Goal: Task Accomplishment & Management: Manage account settings

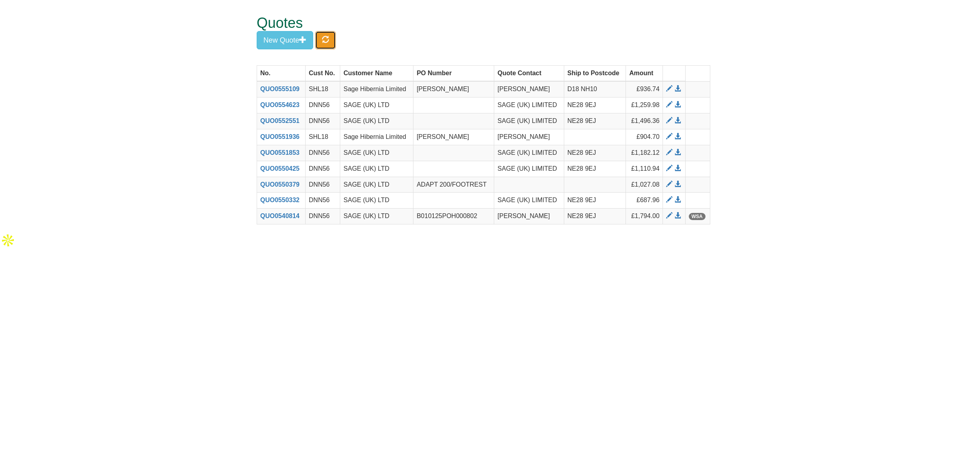
click at [329, 40] on span "button" at bounding box center [325, 39] width 7 height 7
click at [668, 89] on span at bounding box center [669, 89] width 6 height 6
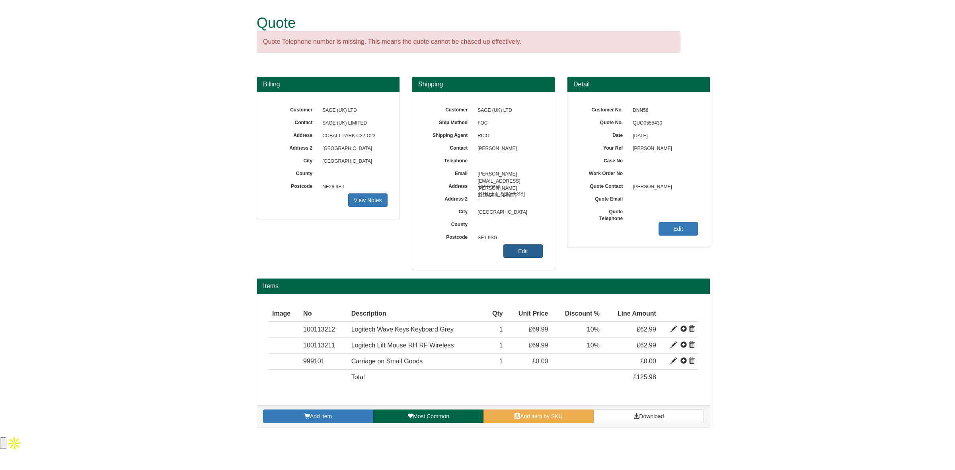
click at [516, 256] on link "Edit" at bounding box center [522, 251] width 39 height 14
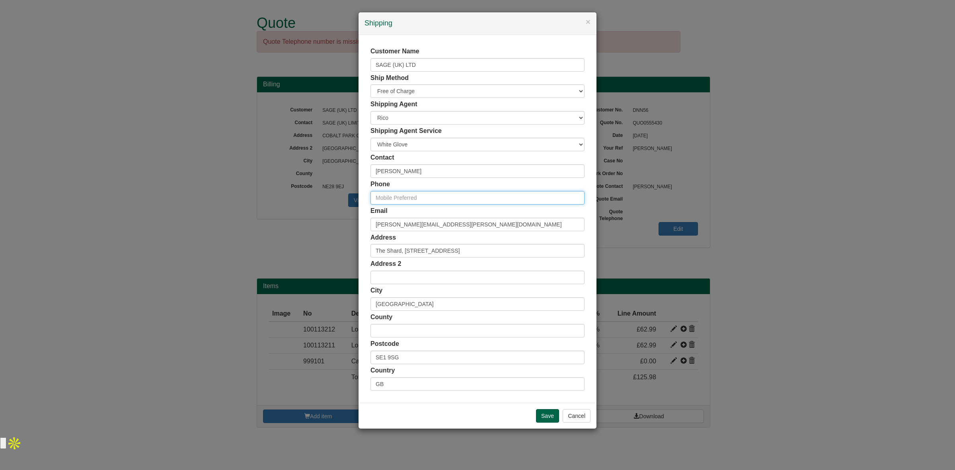
click at [388, 199] on input "text" at bounding box center [477, 198] width 214 height 14
type input "[PHONE_NUMBER]"
click at [548, 418] on input "Save" at bounding box center [547, 416] width 23 height 14
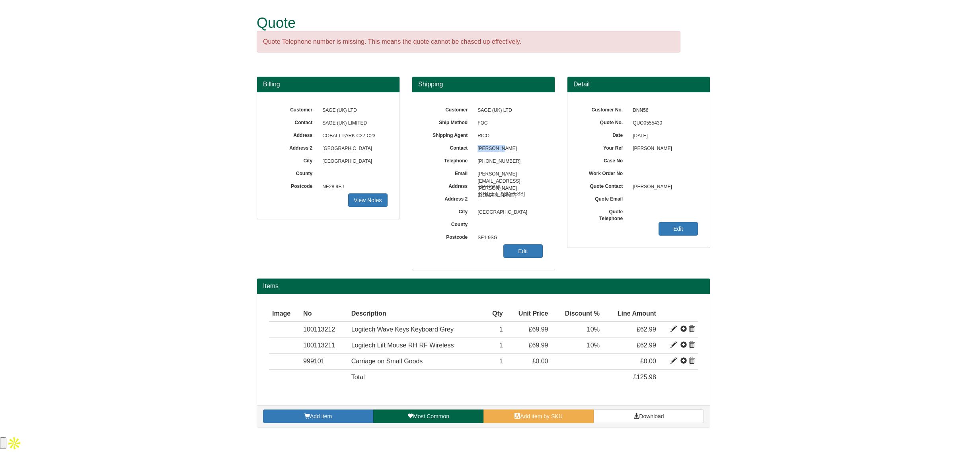
drag, startPoint x: 500, startPoint y: 146, endPoint x: 478, endPoint y: 150, distance: 23.1
click at [478, 150] on span "[PERSON_NAME]" at bounding box center [507, 148] width 69 height 13
copy span "[PERSON_NAME]"
click at [631, 414] on link "Download" at bounding box center [649, 416] width 110 height 14
